Goal: Task Accomplishment & Management: Use online tool/utility

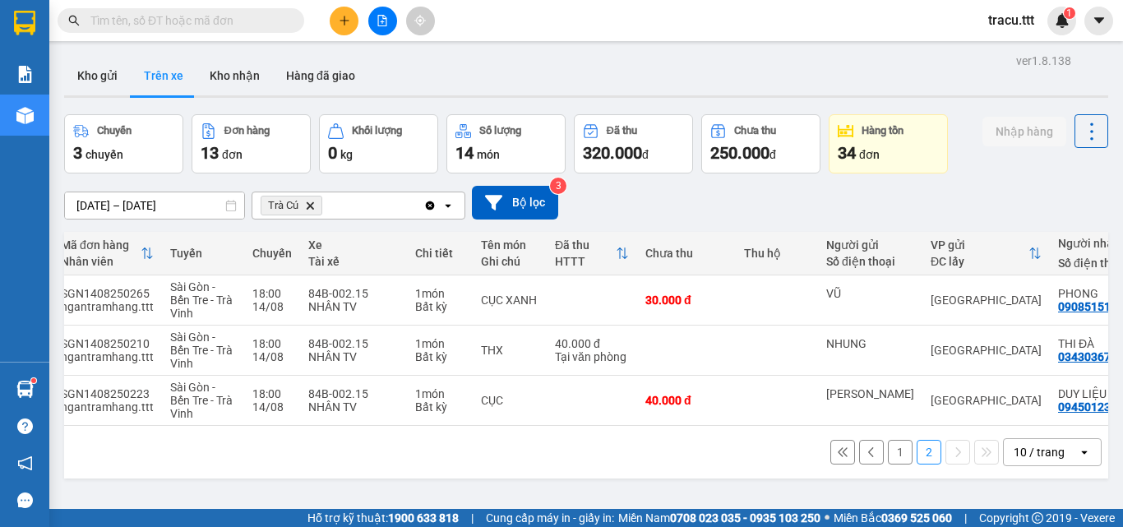
scroll to position [0, 47]
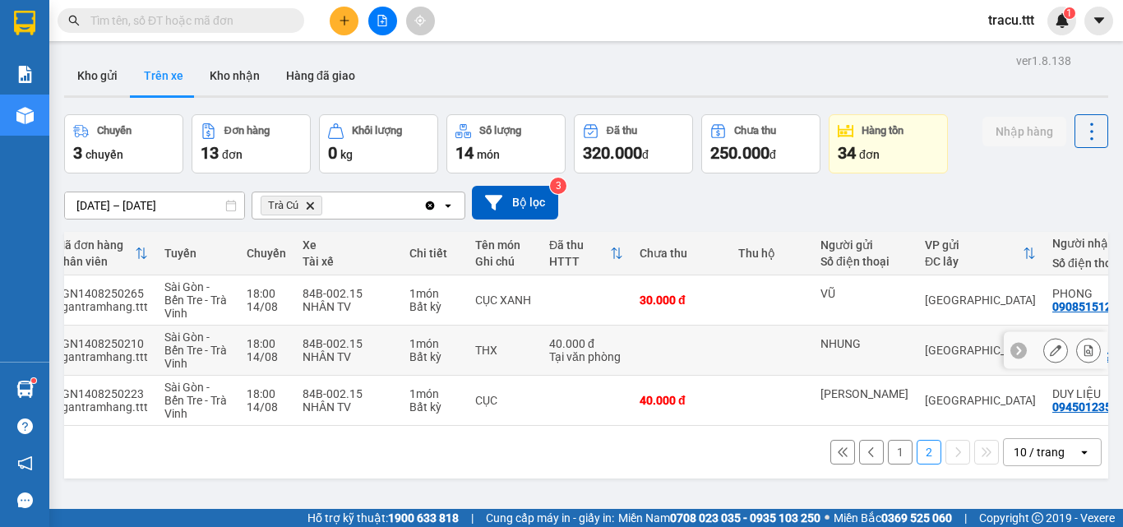
click at [767, 342] on td at bounding box center [771, 350] width 82 height 50
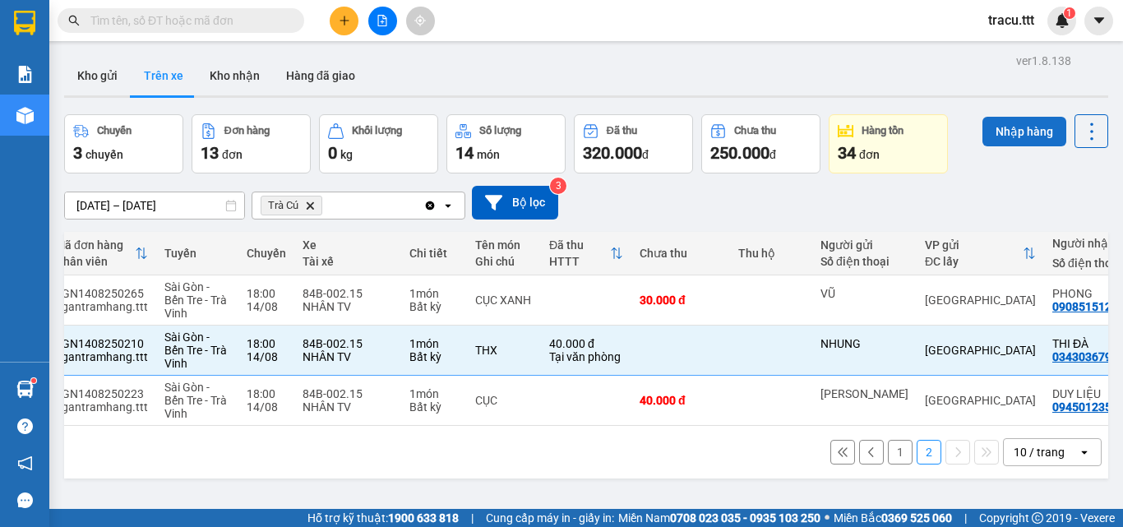
click at [992, 139] on button "Nhập hàng" at bounding box center [1024, 132] width 84 height 30
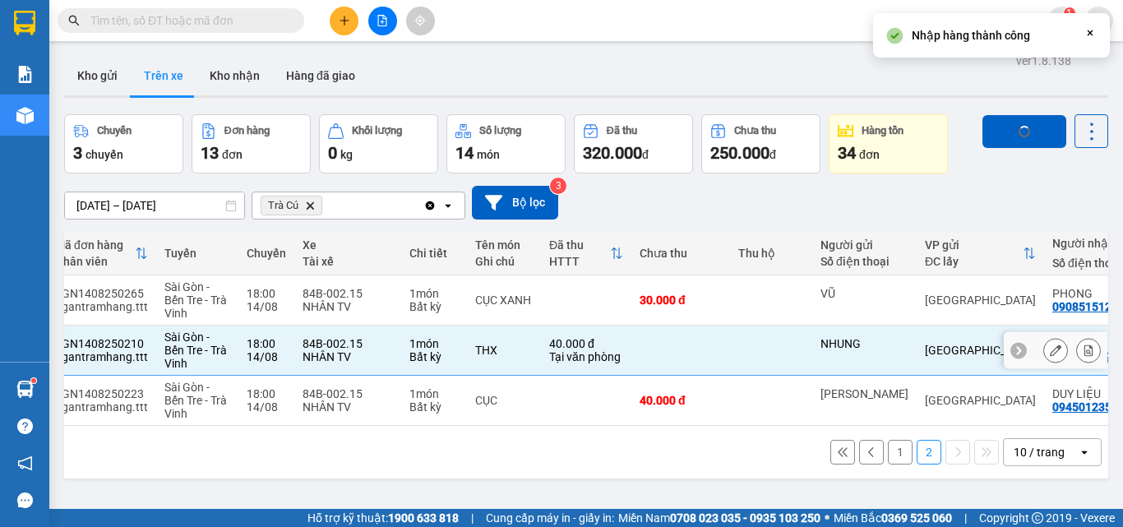
checkbox input "false"
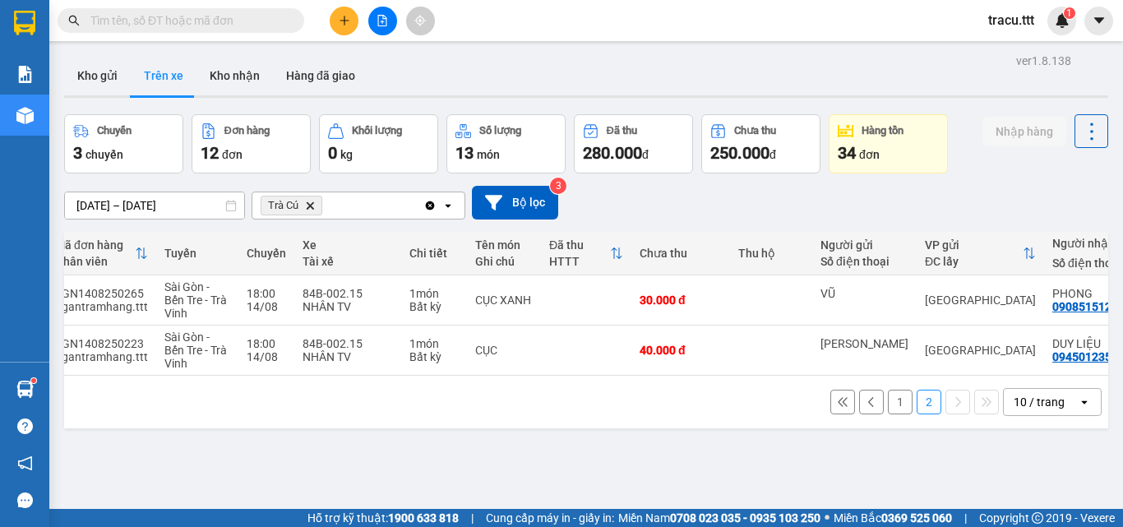
click at [888, 413] on button "1" at bounding box center [900, 402] width 25 height 25
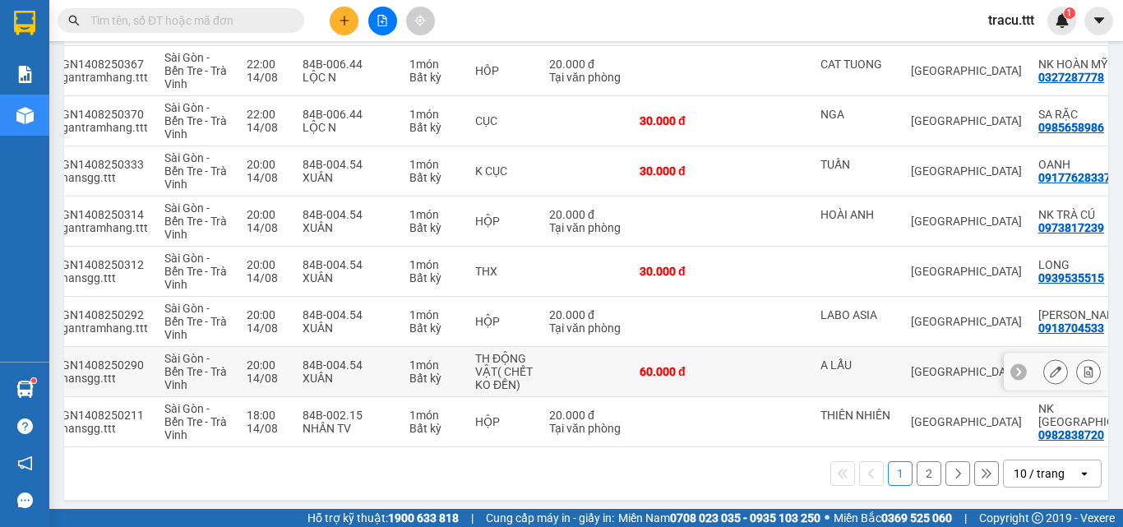
scroll to position [342, 0]
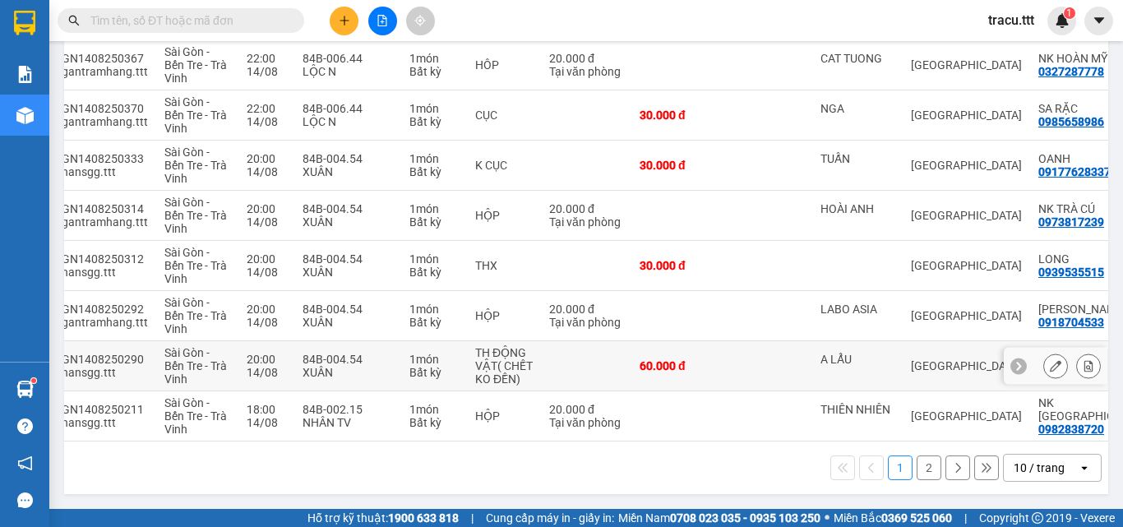
click at [712, 362] on div "60.000 đ" at bounding box center [680, 365] width 82 height 13
checkbox input "true"
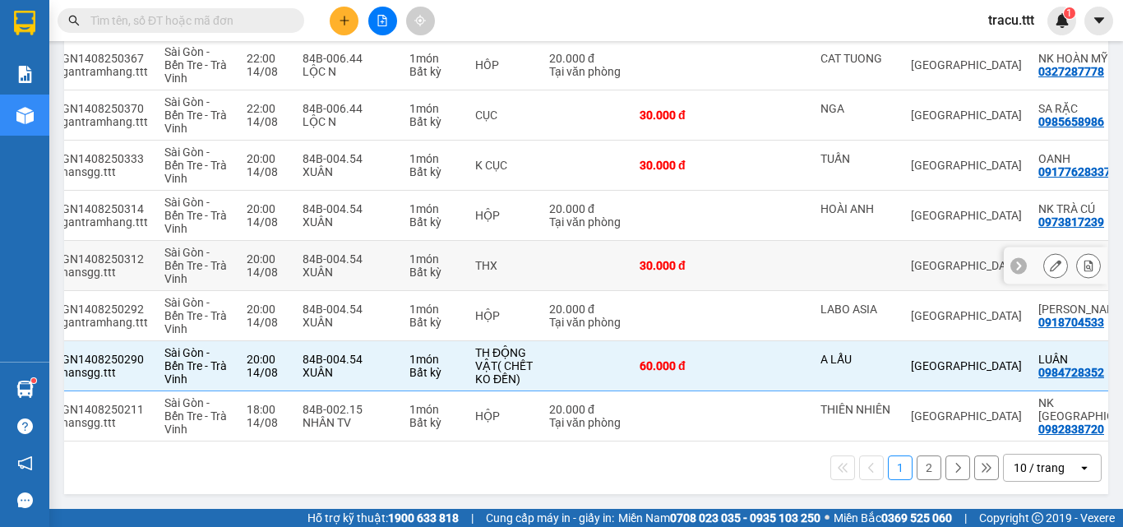
click at [698, 259] on div "30.000 đ" at bounding box center [680, 265] width 82 height 13
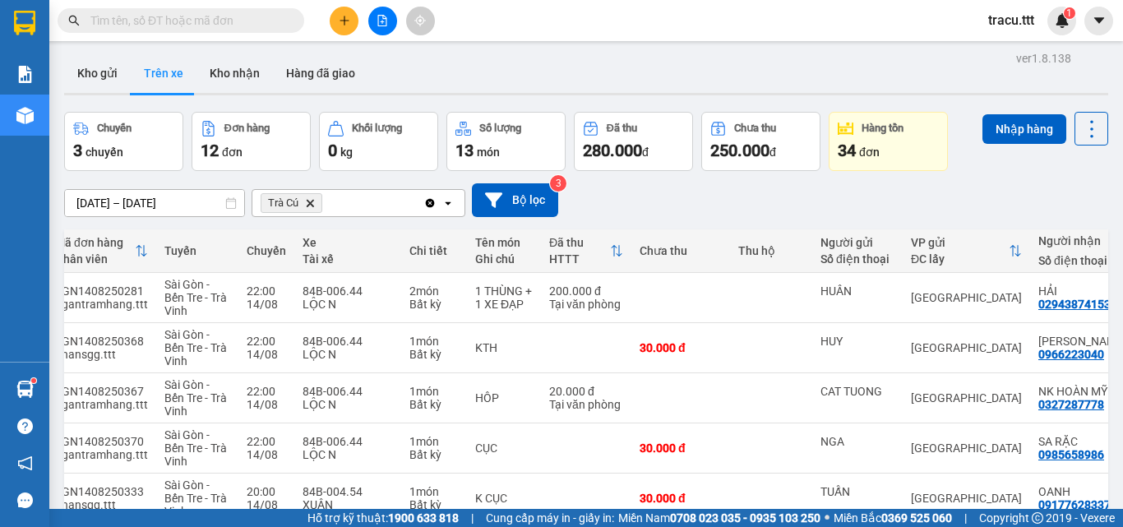
scroll to position [0, 0]
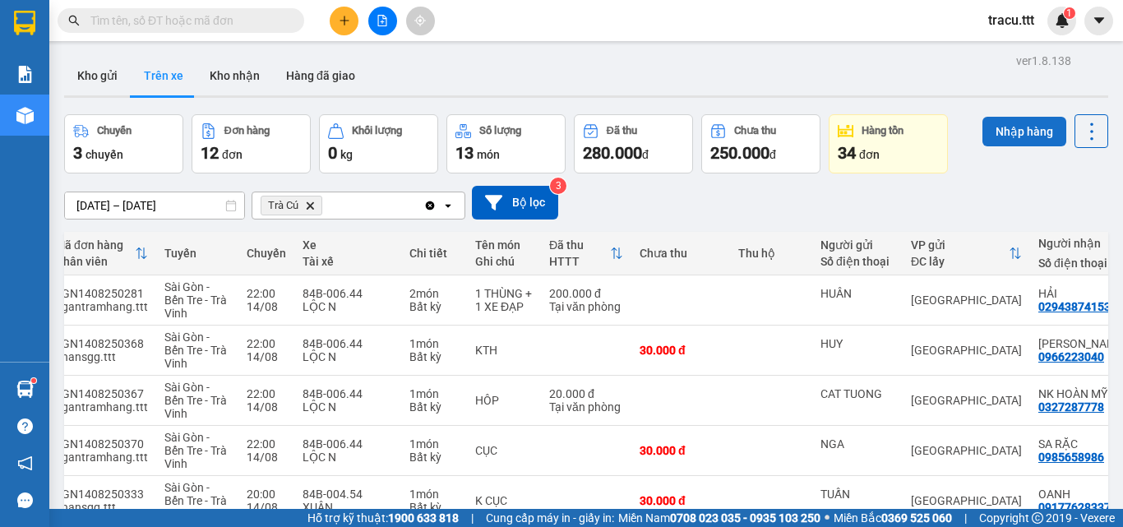
drag, startPoint x: 1001, startPoint y: 121, endPoint x: 987, endPoint y: 130, distance: 16.6
click at [1002, 121] on button "Nhập hàng" at bounding box center [1024, 132] width 84 height 30
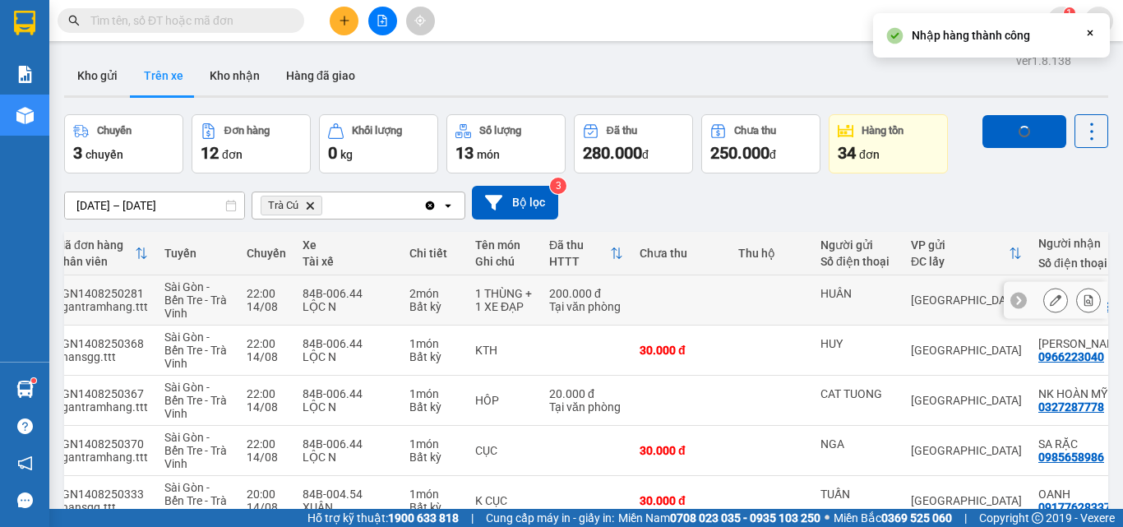
checkbox input "false"
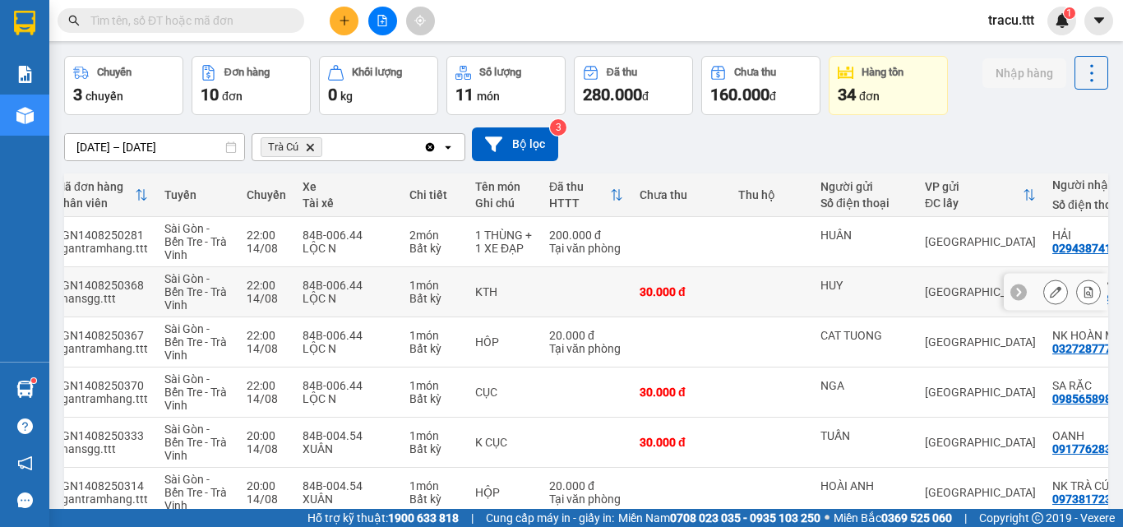
scroll to position [82, 0]
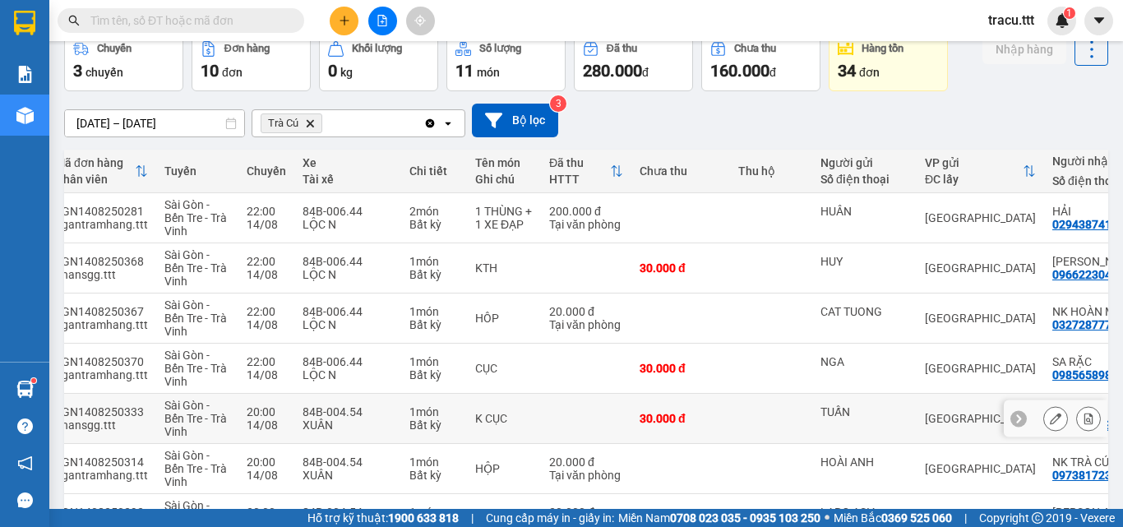
click at [812, 431] on td "TUẤN" at bounding box center [864, 419] width 104 height 50
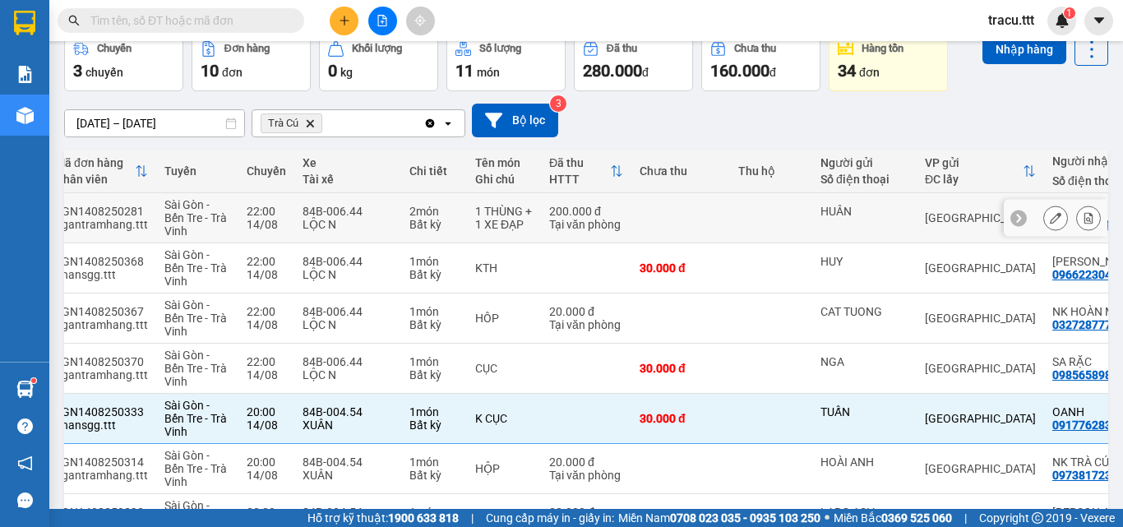
scroll to position [0, 0]
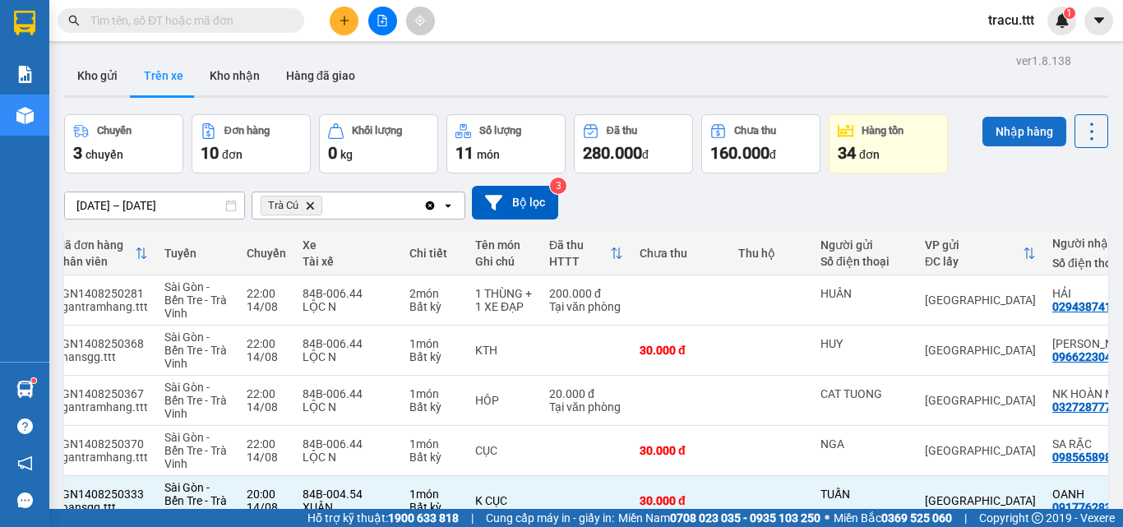
click at [1027, 137] on button "Nhập hàng" at bounding box center [1024, 132] width 84 height 30
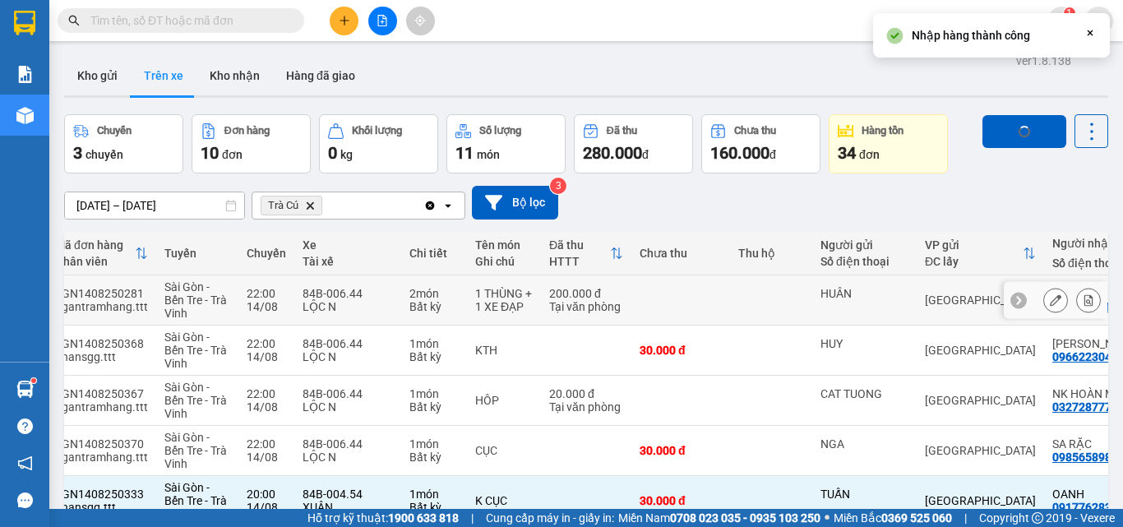
checkbox input "false"
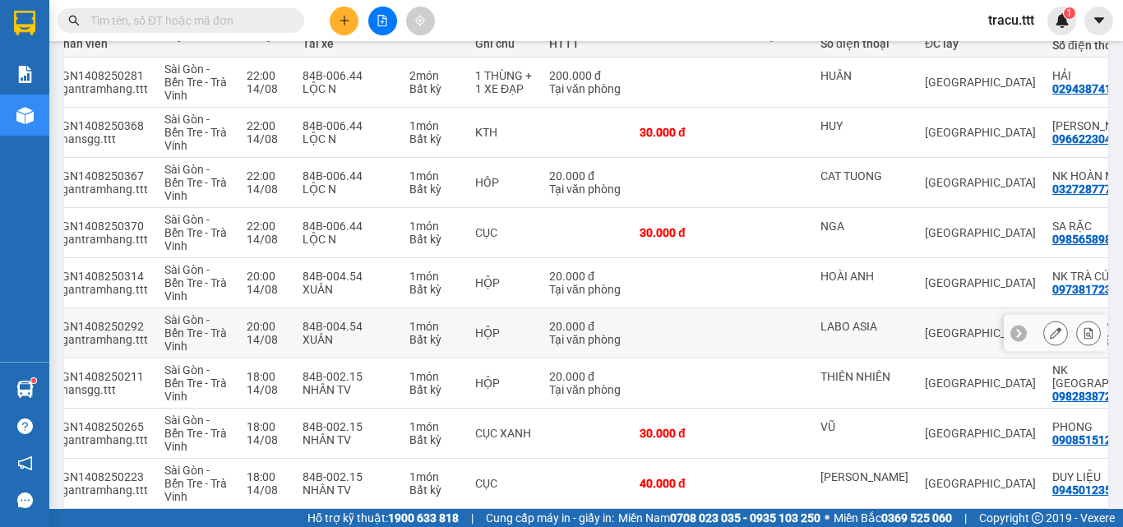
scroll to position [292, 0]
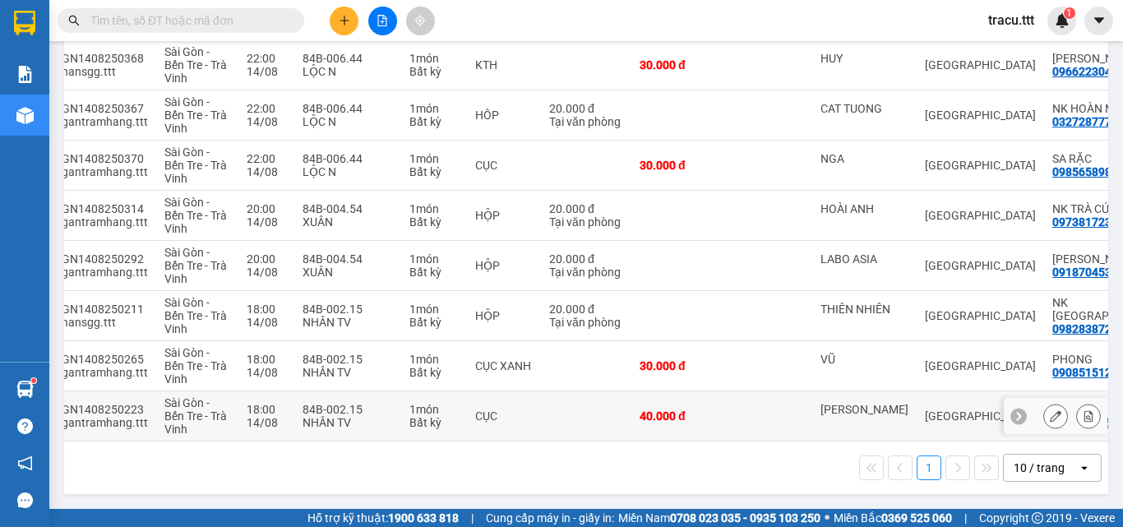
click at [616, 422] on td at bounding box center [586, 416] width 90 height 50
checkbox input "true"
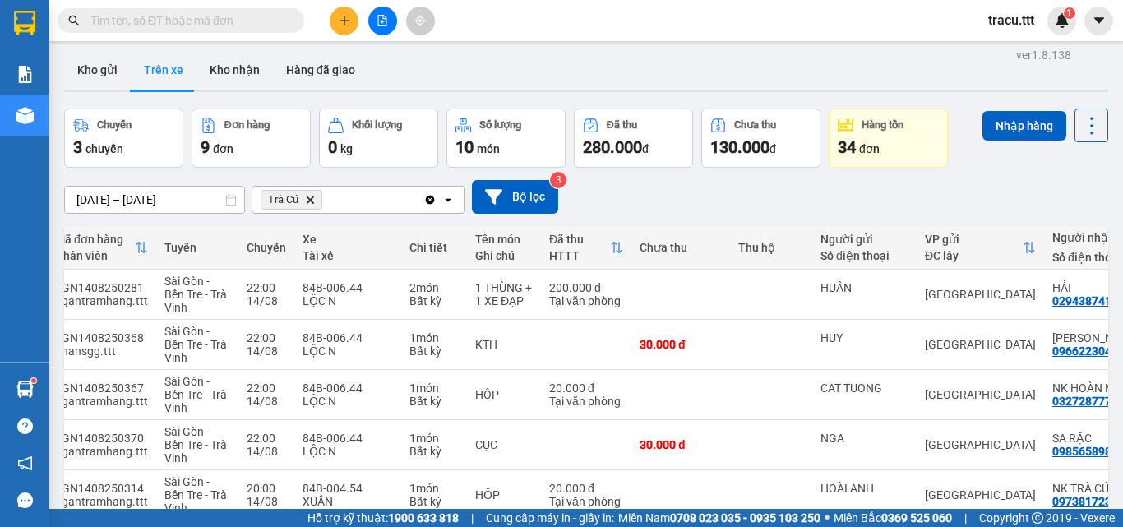
scroll to position [0, 0]
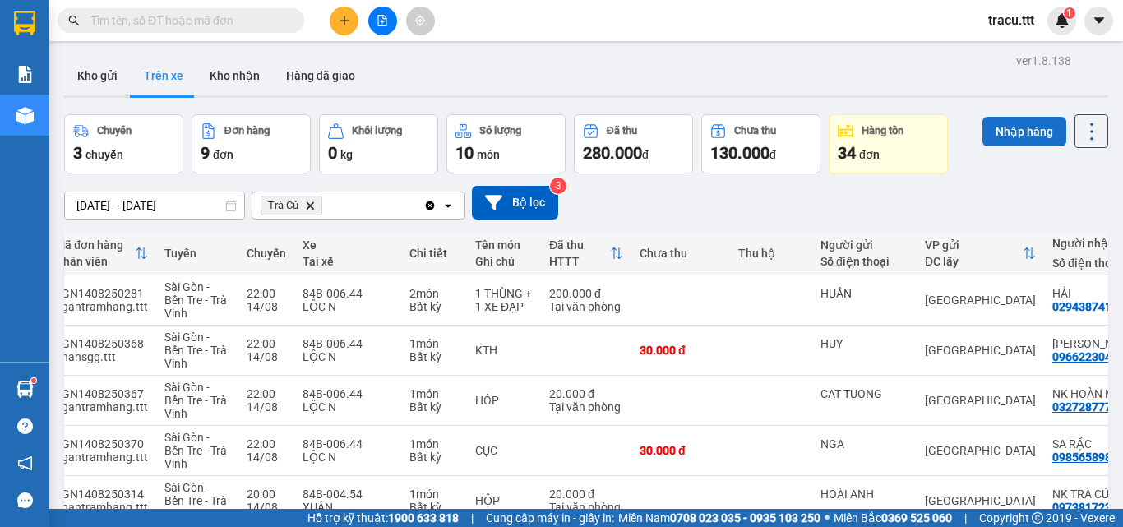
click at [1003, 140] on button "Nhập hàng" at bounding box center [1024, 132] width 84 height 30
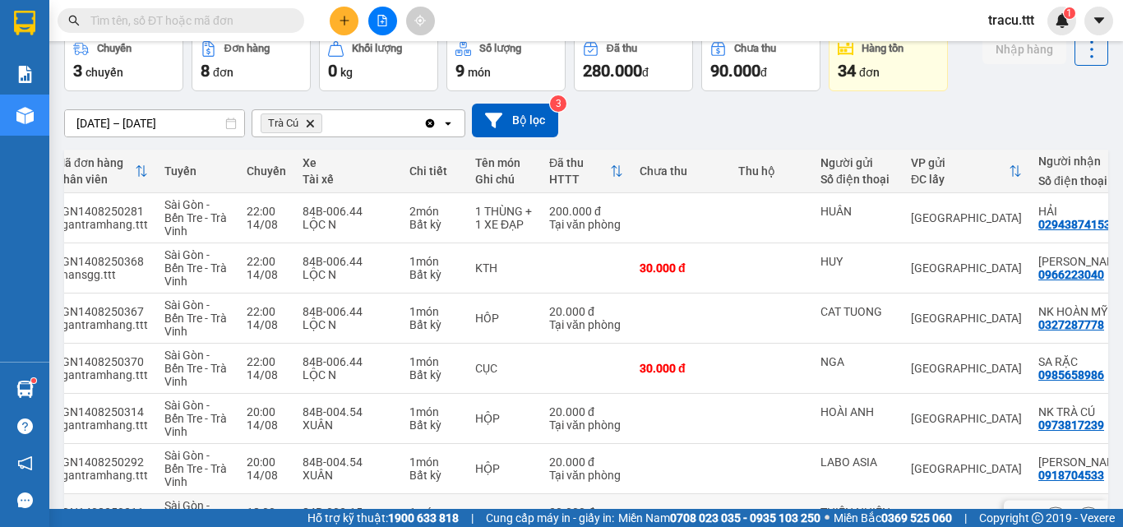
scroll to position [242, 0]
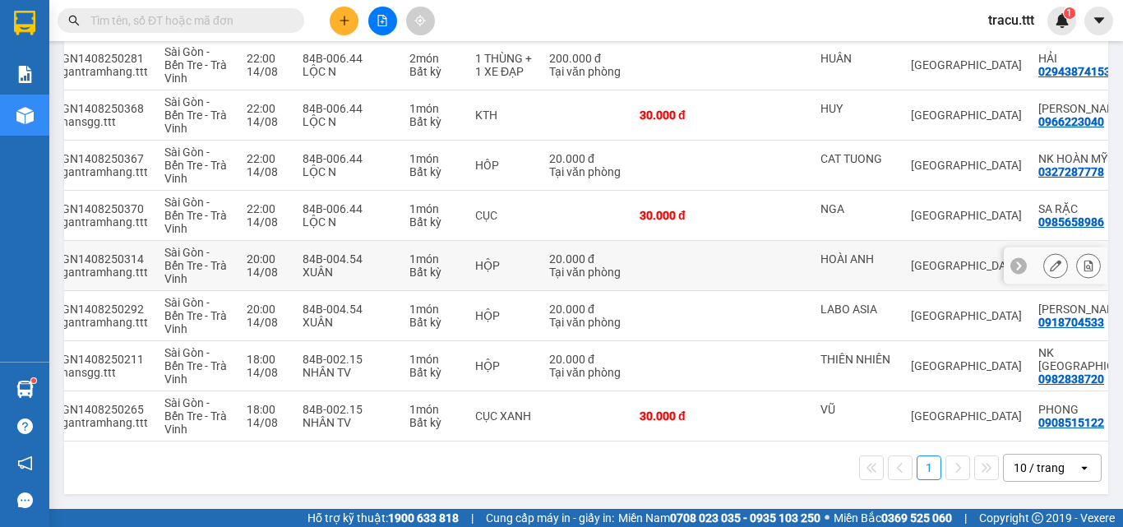
click at [409, 265] on div "Bất kỳ" at bounding box center [433, 271] width 49 height 13
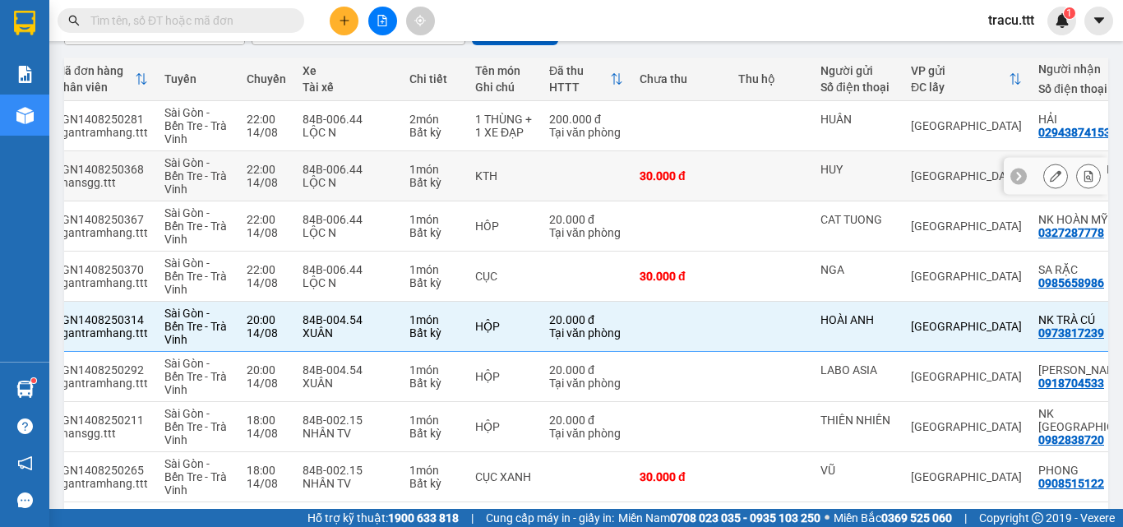
scroll to position [77, 0]
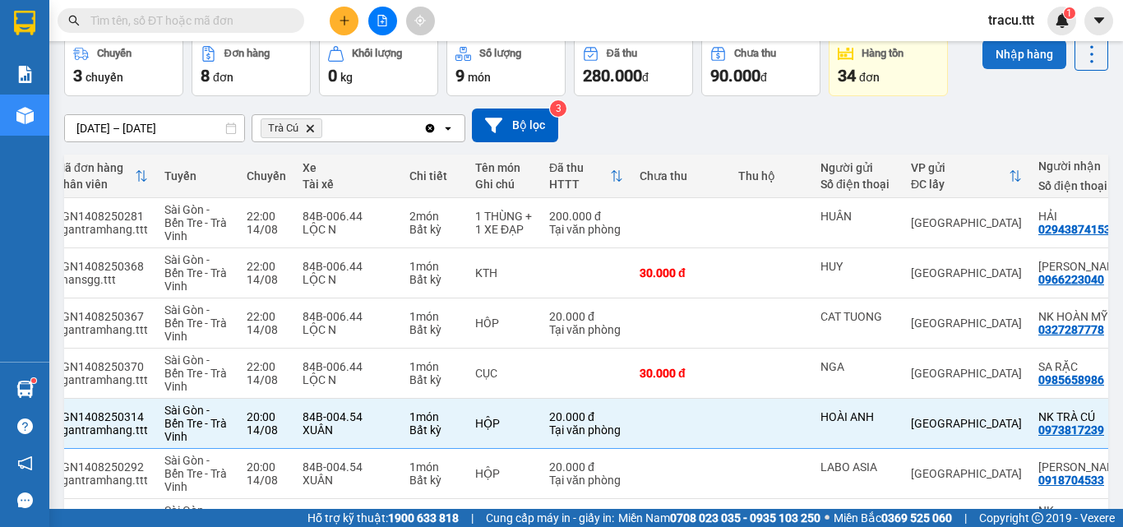
click at [1022, 61] on button "Nhập hàng" at bounding box center [1024, 54] width 84 height 30
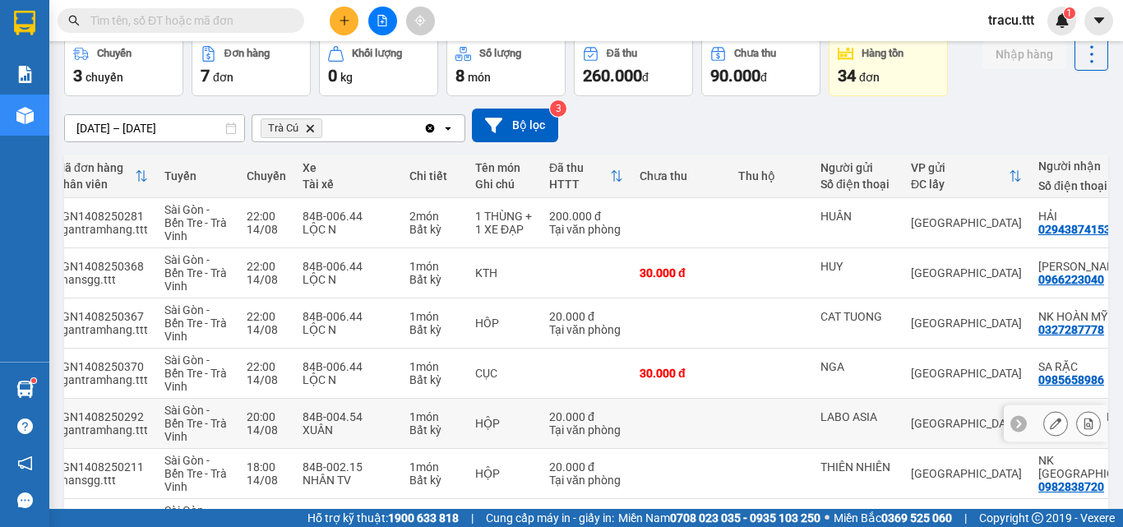
click at [571, 423] on div "Tại văn phòng" at bounding box center [586, 429] width 74 height 13
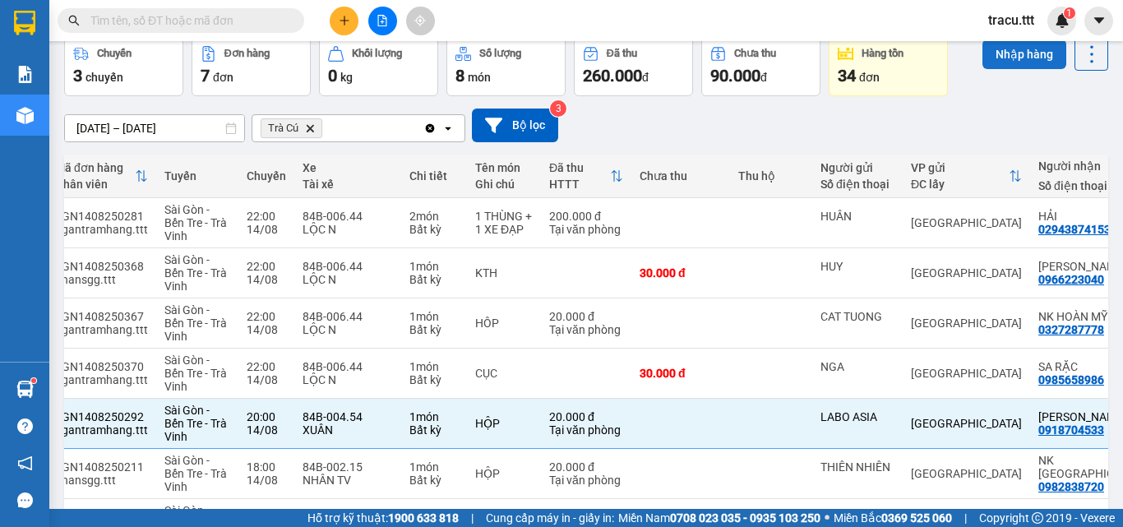
click at [1010, 58] on button "Nhập hàng" at bounding box center [1024, 54] width 84 height 30
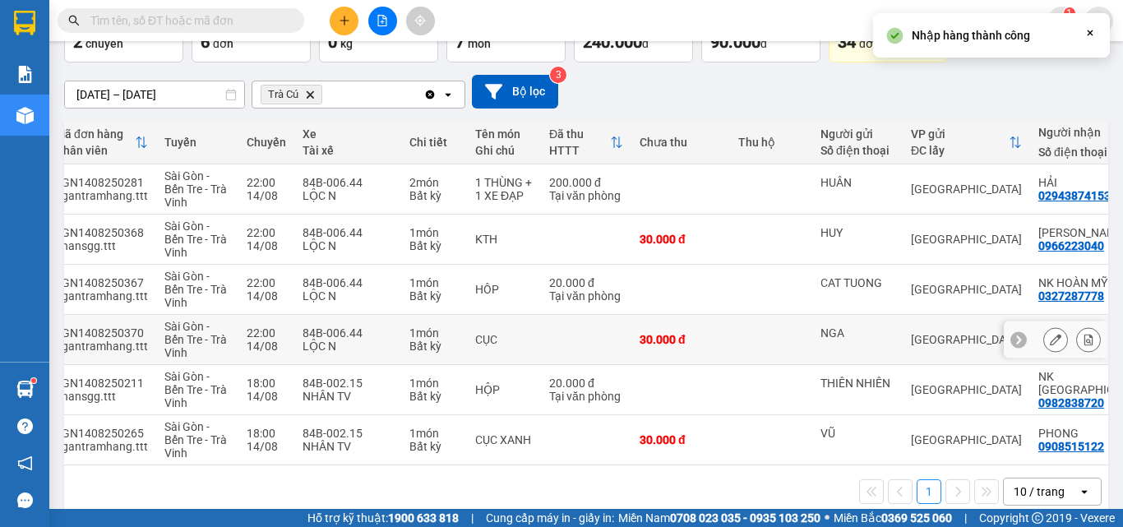
scroll to position [141, 0]
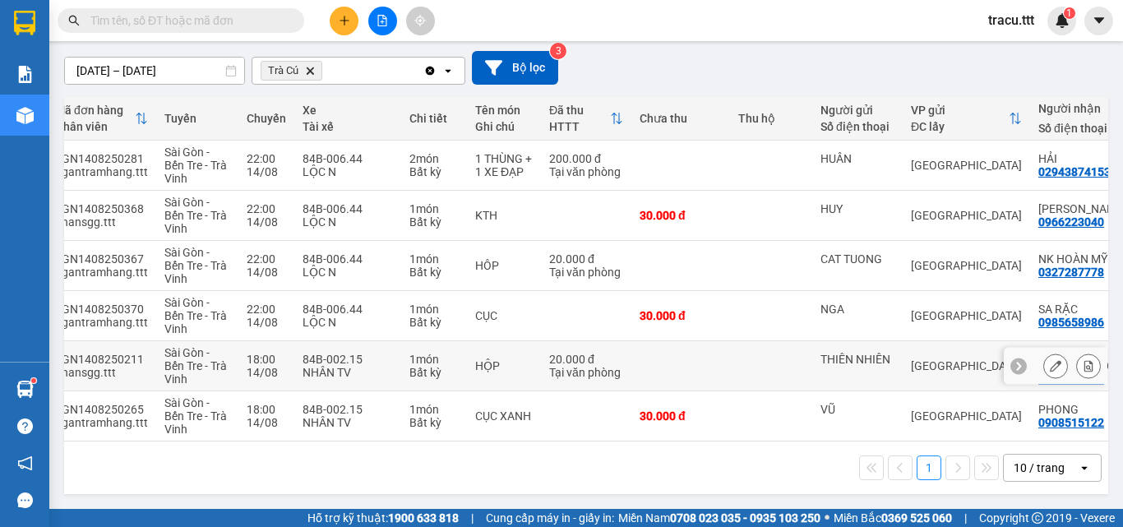
click at [581, 369] on div "Tại văn phòng" at bounding box center [586, 372] width 74 height 13
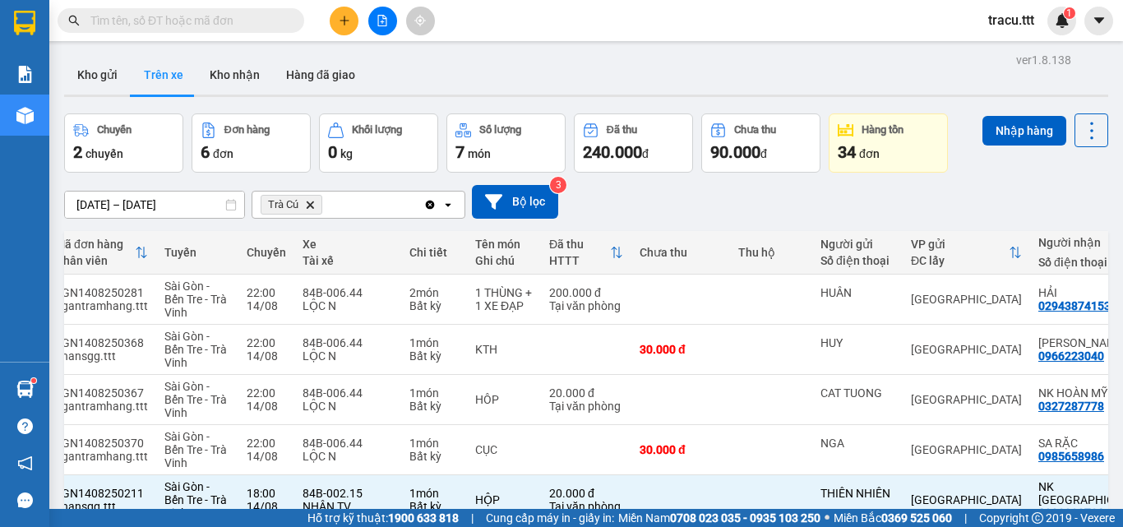
scroll to position [0, 0]
click at [985, 138] on button "Nhập hàng" at bounding box center [1024, 132] width 84 height 30
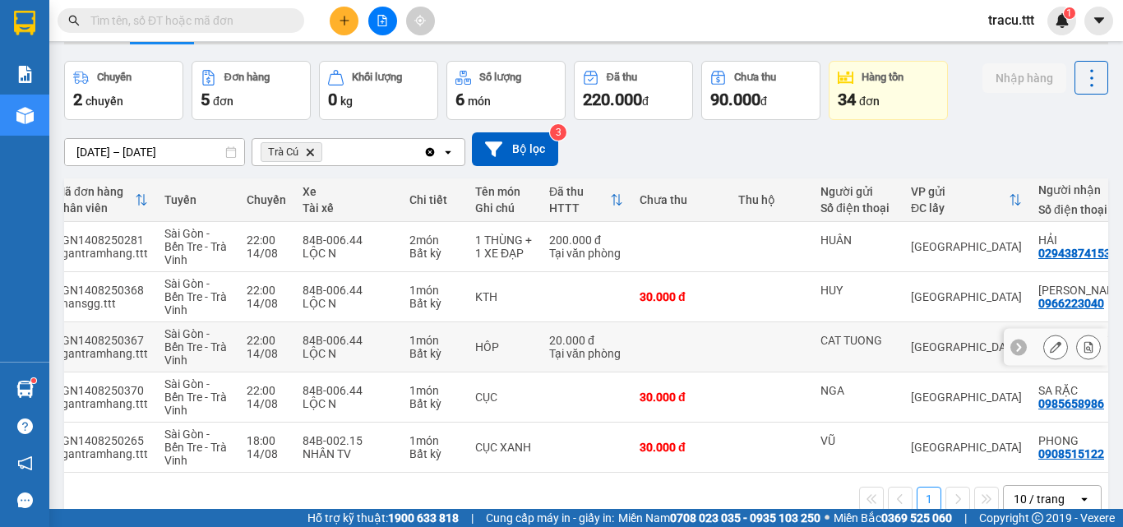
scroll to position [82, 0]
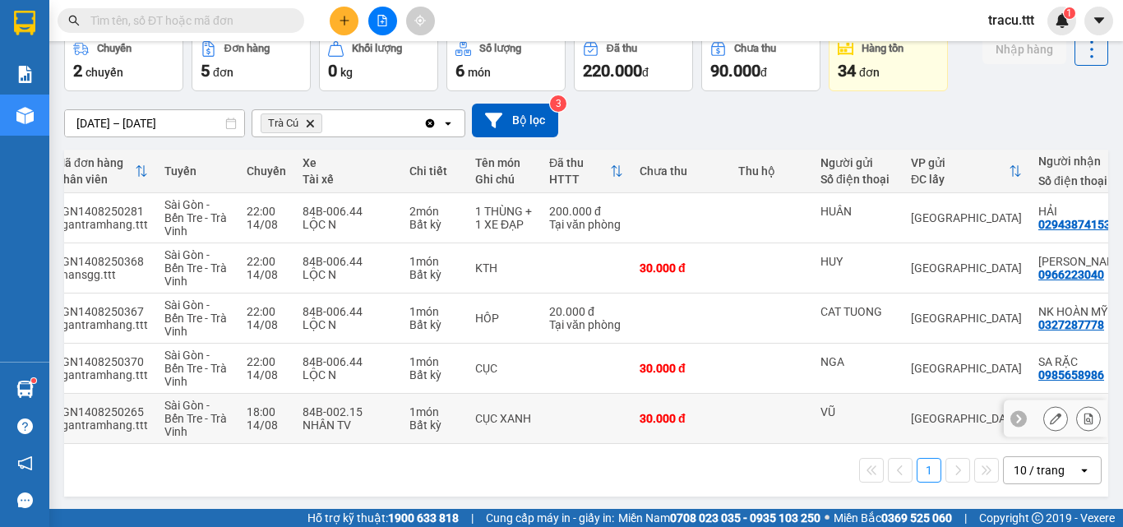
click at [587, 413] on td at bounding box center [586, 419] width 90 height 50
checkbox input "true"
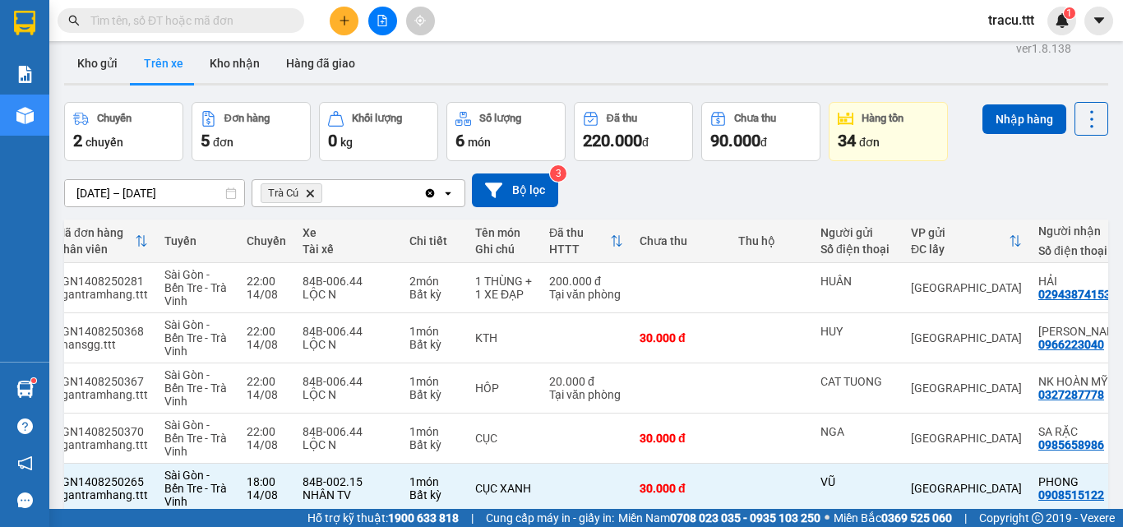
scroll to position [0, 0]
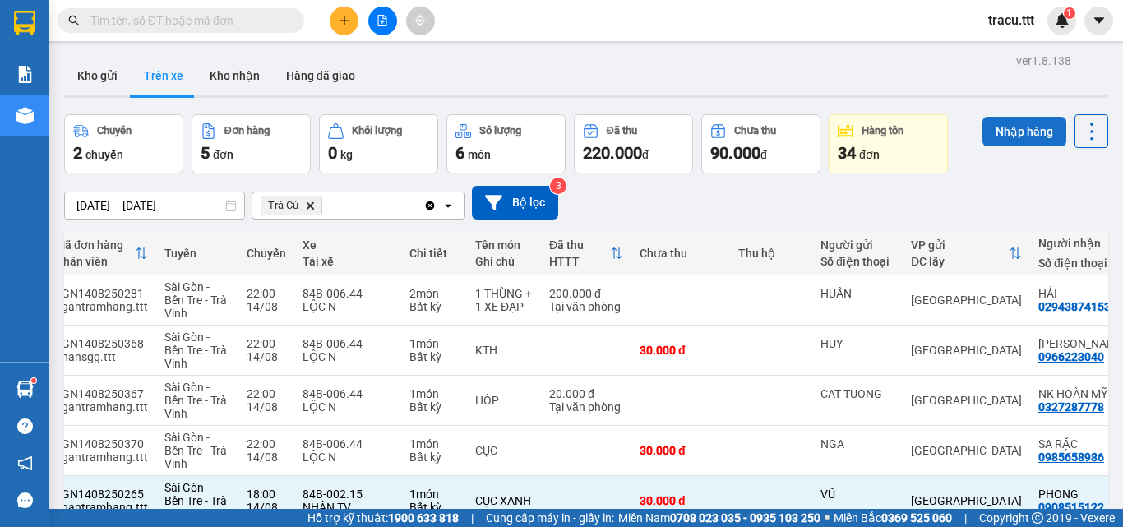
click at [1041, 138] on button "Nhập hàng" at bounding box center [1024, 132] width 84 height 30
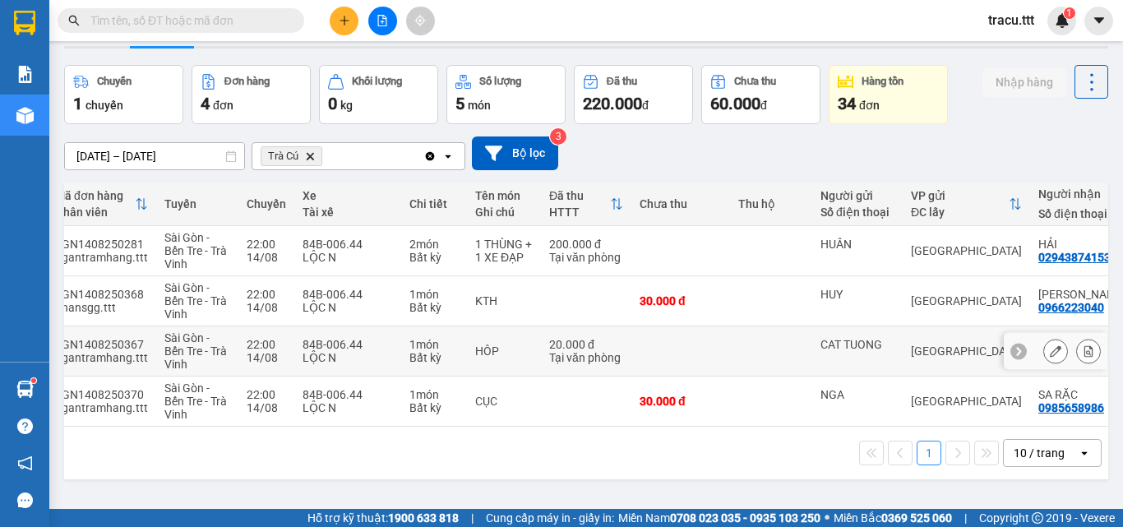
scroll to position [76, 0]
